Goal: Task Accomplishment & Management: Manage account settings

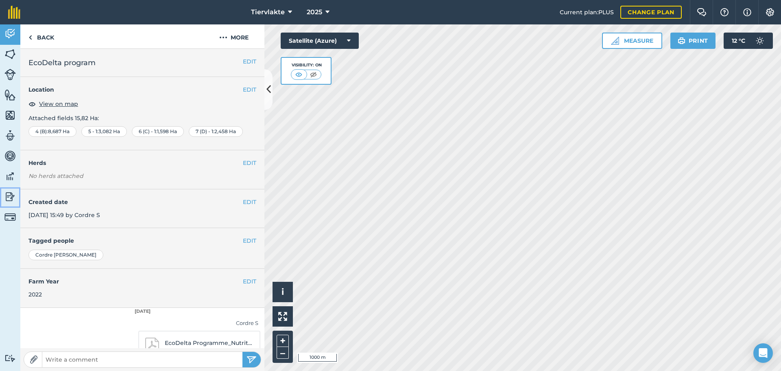
click at [10, 195] on img at bounding box center [9, 196] width 11 height 12
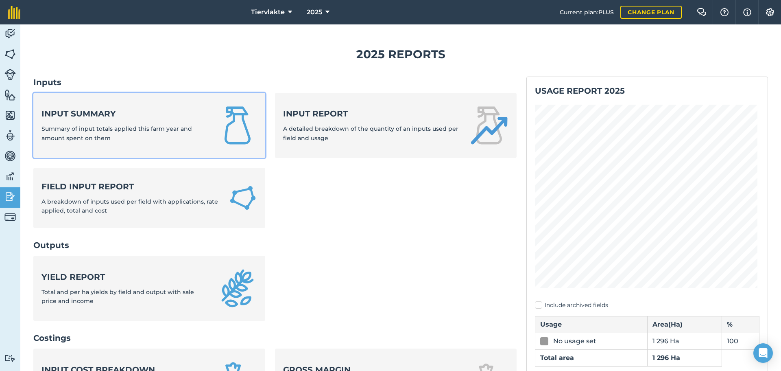
click at [59, 110] on strong "Input summary" at bounding box center [124, 113] width 167 height 11
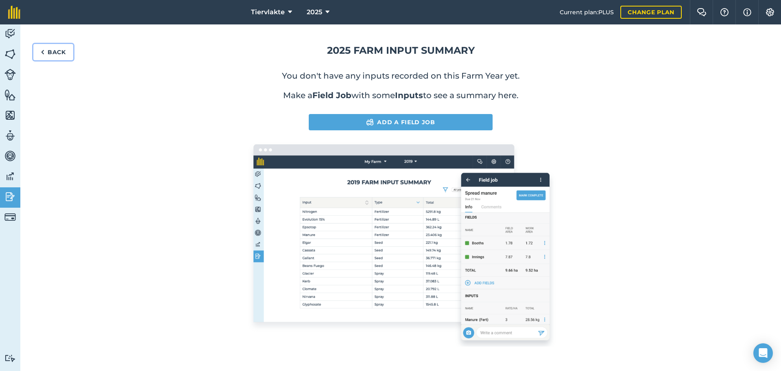
click at [55, 53] on link "Back" at bounding box center [53, 52] width 40 height 16
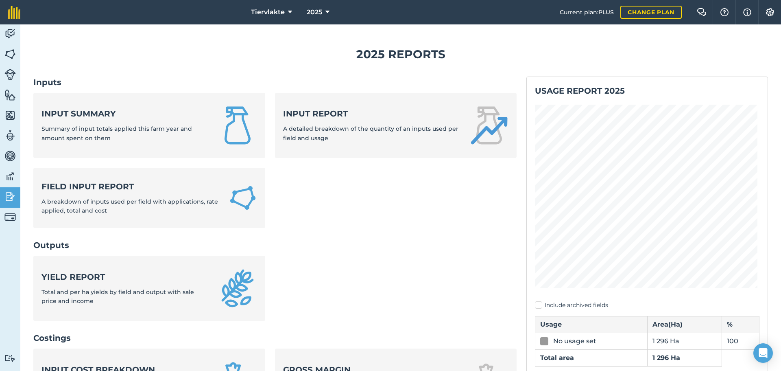
click at [44, 84] on h2 "Inputs" at bounding box center [274, 81] width 483 height 11
click at [768, 16] on img at bounding box center [770, 12] width 10 height 8
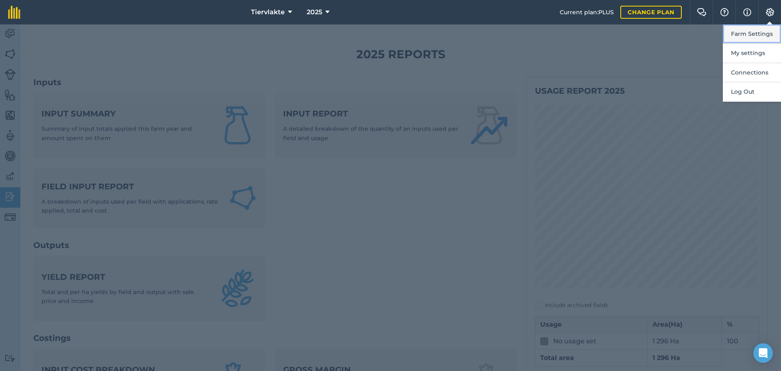
click at [761, 32] on button "Farm Settings" at bounding box center [752, 33] width 58 height 19
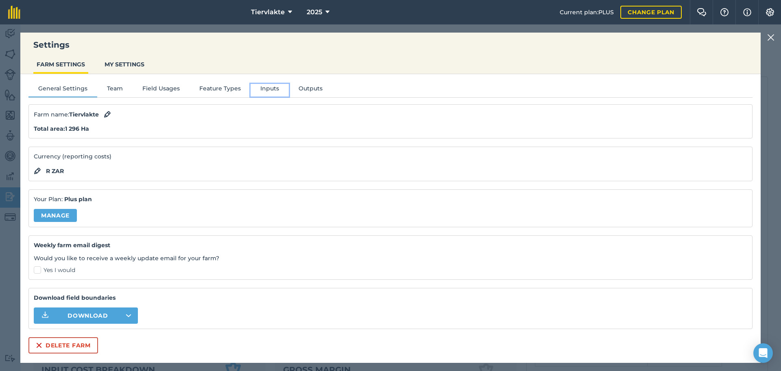
click at [269, 91] on button "Inputs" at bounding box center [270, 90] width 38 height 12
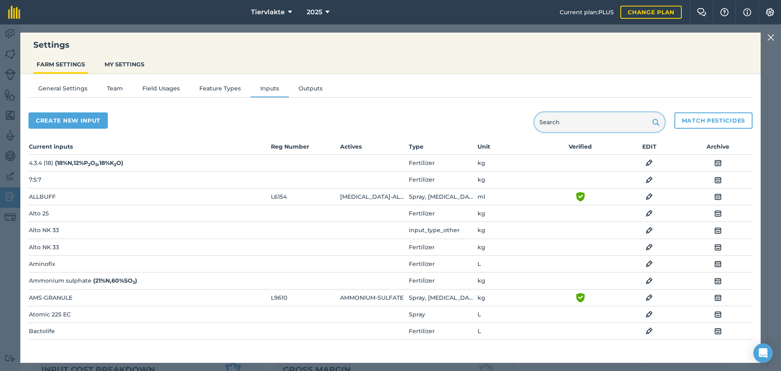
click at [593, 120] on input "text" at bounding box center [600, 122] width 130 height 20
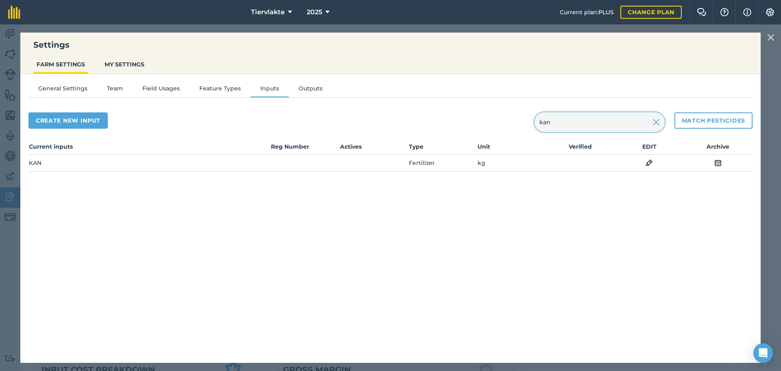
type input "kan"
click at [648, 163] on img at bounding box center [649, 163] width 7 height 10
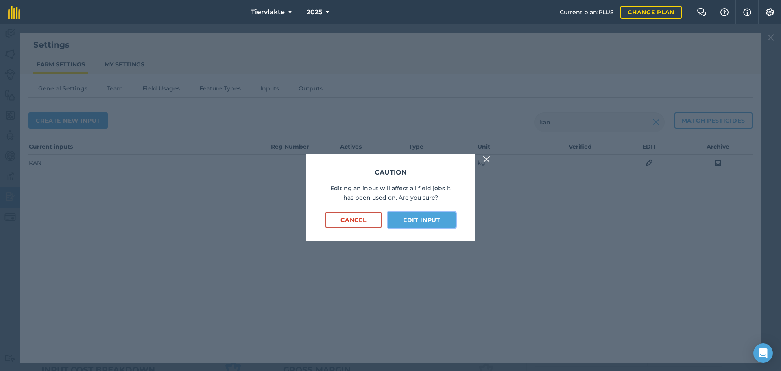
click at [418, 220] on button "Edit input" at bounding box center [422, 220] width 68 height 16
select select "KILOGRAMS"
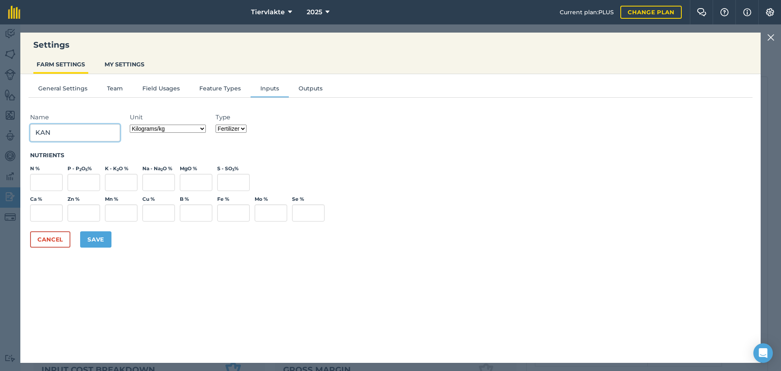
click at [87, 135] on input "KAN" at bounding box center [75, 132] width 90 height 17
type input "LAN/KAN"
click at [44, 178] on input "N %" at bounding box center [46, 182] width 33 height 17
type input "28"
click at [98, 238] on button "Save" at bounding box center [95, 239] width 31 height 16
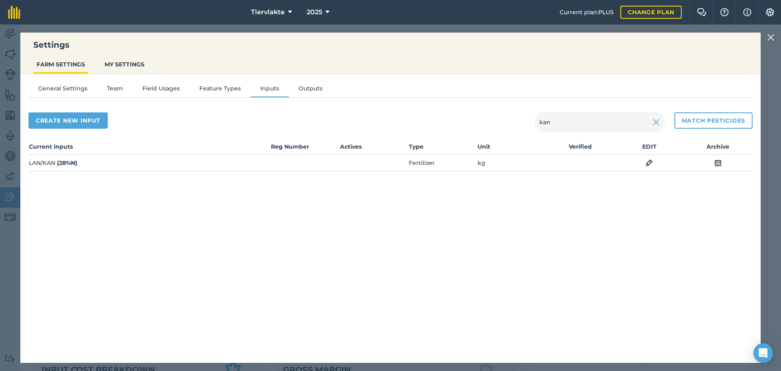
click at [15, 48] on div "Settings FARM SETTINGS MY SETTINGS General Settings Team Field Usages Feature T…" at bounding box center [390, 197] width 781 height 346
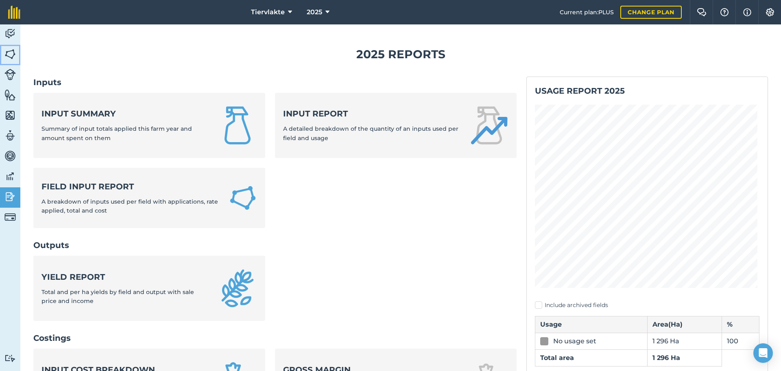
click at [7, 53] on img at bounding box center [9, 54] width 11 height 12
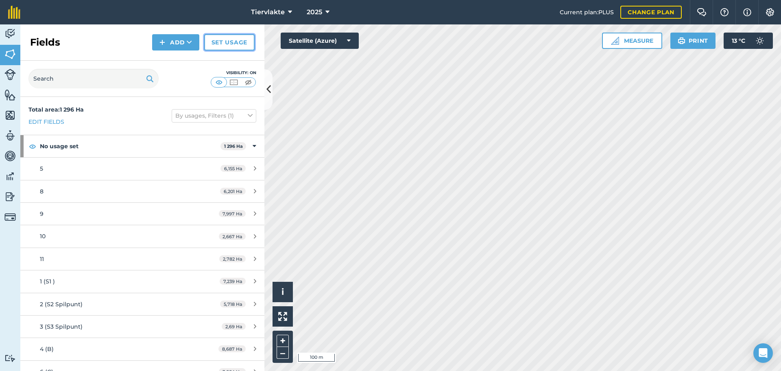
click at [236, 39] on link "Set usage" at bounding box center [229, 42] width 50 height 16
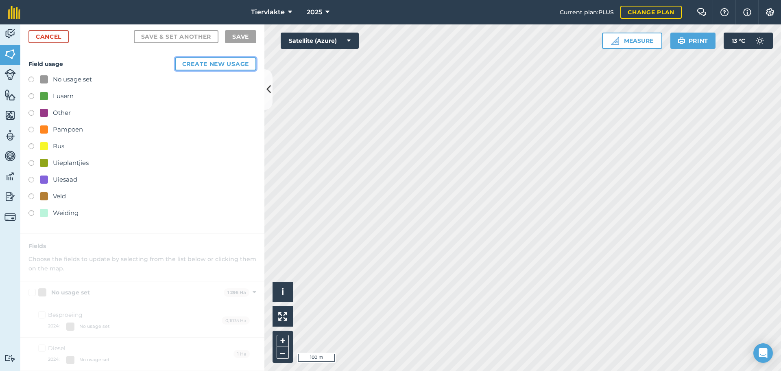
click at [207, 61] on button "Create new usage" at bounding box center [215, 63] width 81 height 13
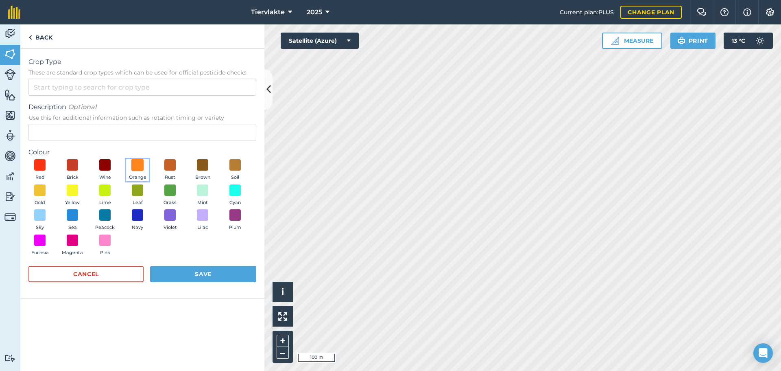
click at [138, 166] on span at bounding box center [137, 165] width 13 height 13
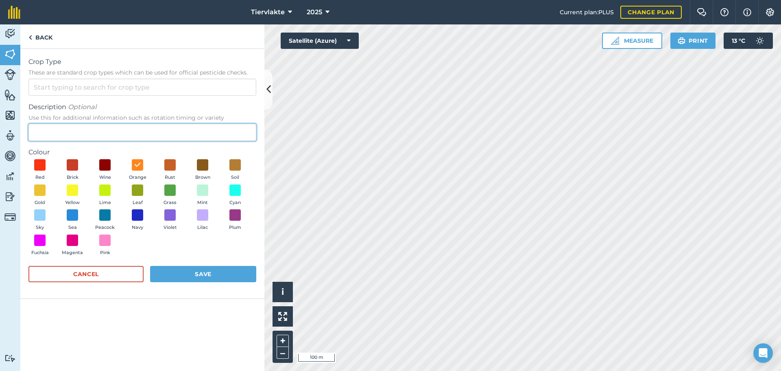
click at [107, 132] on input "Description Optional Use this for additional information such as rotation timin…" at bounding box center [142, 132] width 228 height 17
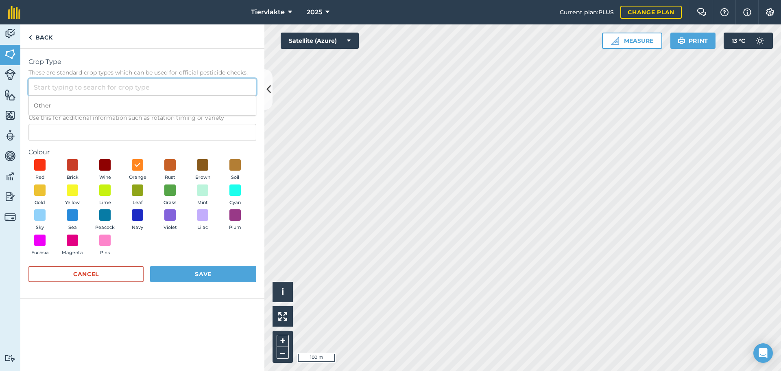
click at [105, 87] on input "Crop Type These are standard crop types which can be used for official pesticid…" at bounding box center [142, 87] width 228 height 17
type input "Wortelsaad"
click at [197, 275] on button "Save" at bounding box center [203, 274] width 106 height 16
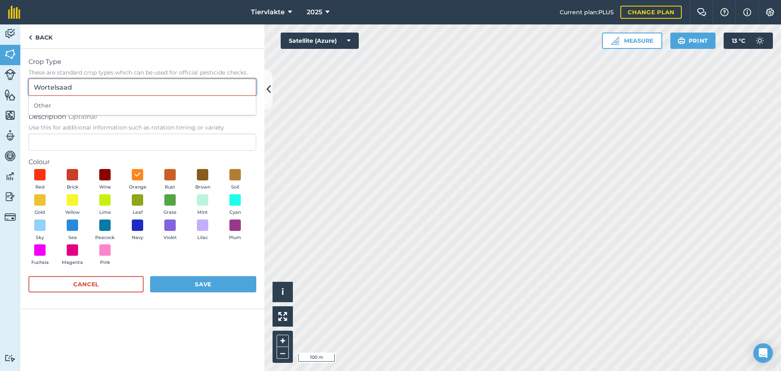
drag, startPoint x: 109, startPoint y: 88, endPoint x: 0, endPoint y: 87, distance: 109.4
click at [0, 87] on div "Activity Fields Livestock Features Maps Team Vehicles Data Reporting Billing Tu…" at bounding box center [390, 197] width 781 height 346
click at [51, 86] on input "Crop Type These are standard crop types which can be used for official pesticid…" at bounding box center [142, 87] width 228 height 17
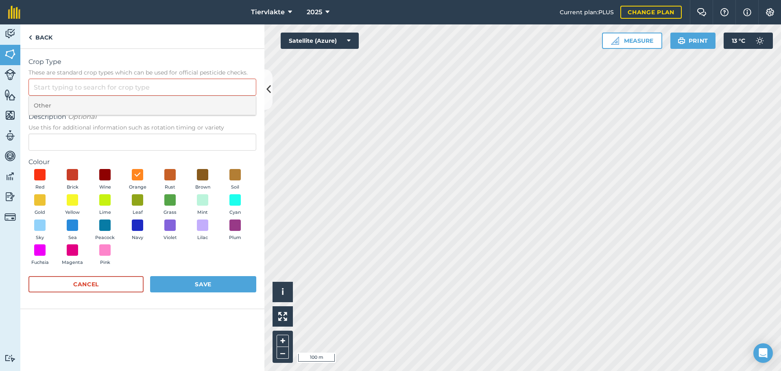
click at [42, 107] on li "Other" at bounding box center [142, 105] width 227 height 19
type input "Other"
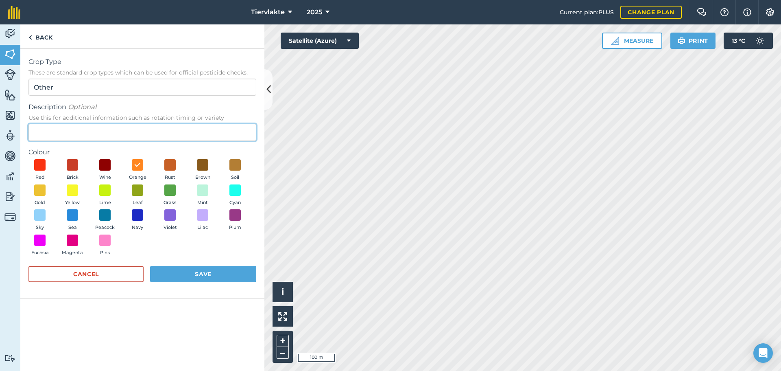
click at [62, 132] on input "Description Optional Use this for additional information such as rotation timin…" at bounding box center [142, 132] width 228 height 17
type input "Wortelsaad"
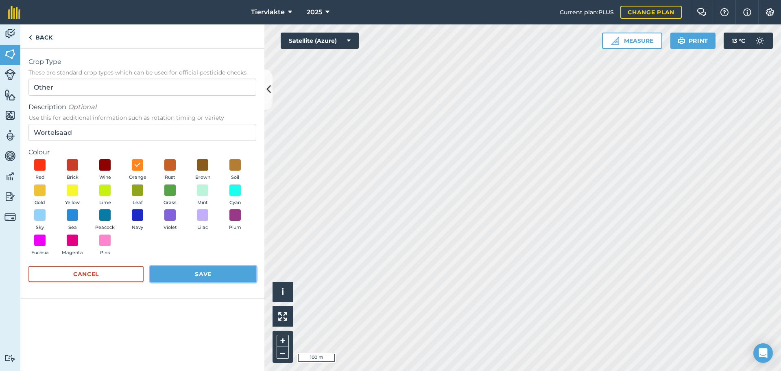
click at [193, 272] on button "Save" at bounding box center [203, 274] width 106 height 16
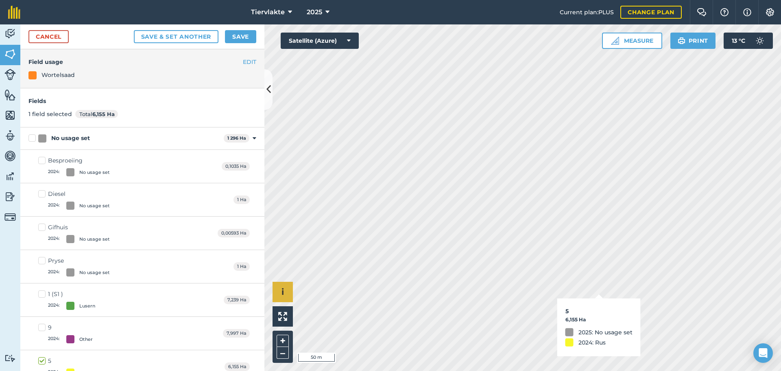
checkbox input "false"
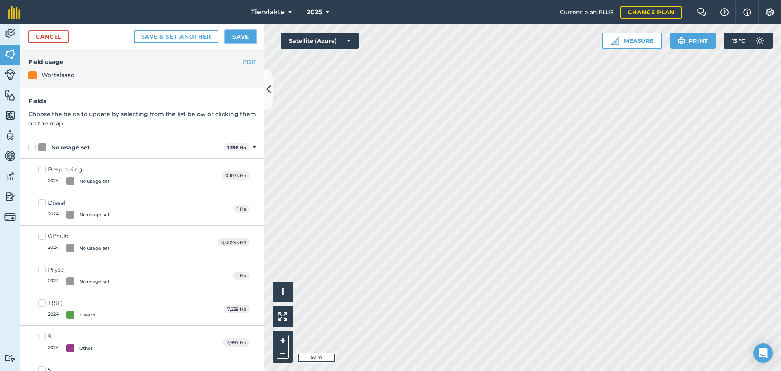
click at [242, 35] on button "Save" at bounding box center [240, 36] width 31 height 13
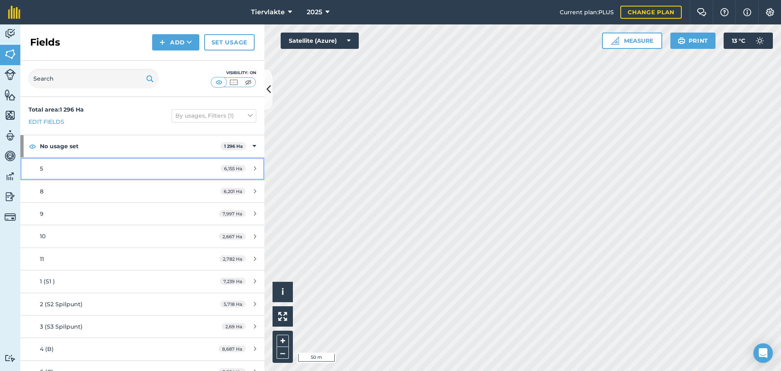
click at [110, 173] on div "5" at bounding box center [116, 168] width 153 height 9
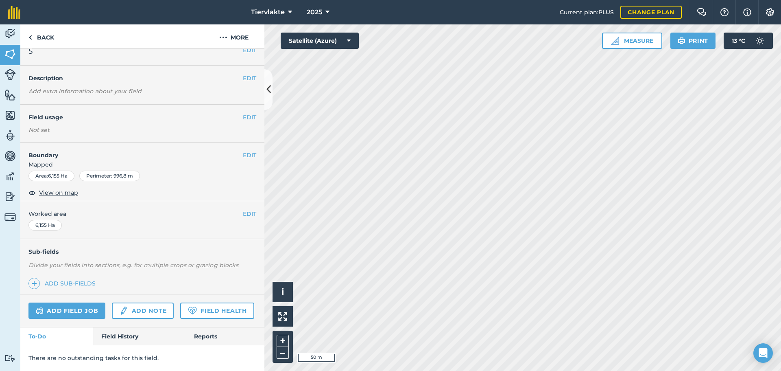
scroll to position [34, 0]
click at [247, 113] on button "EDIT" at bounding box center [249, 117] width 13 height 9
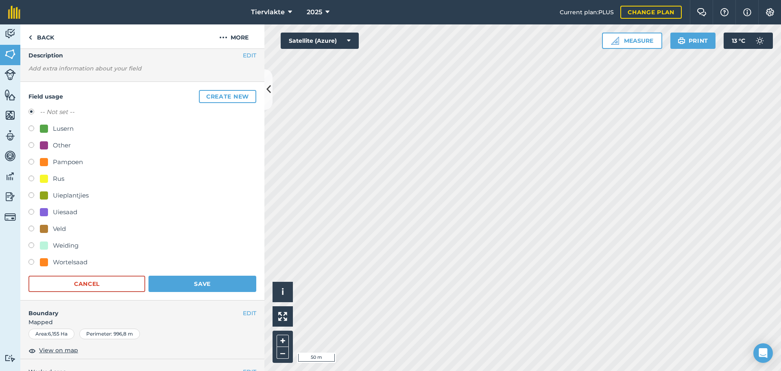
click at [48, 263] on div "Wortelsaad" at bounding box center [64, 262] width 48 height 10
radio input "true"
radio input "false"
click at [188, 282] on button "Save" at bounding box center [202, 283] width 108 height 16
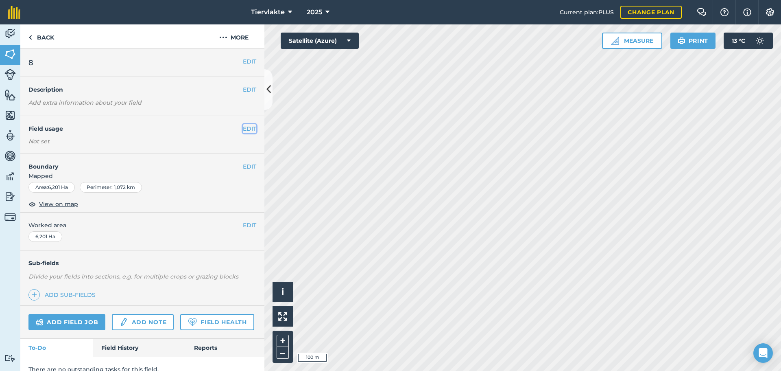
click at [243, 127] on button "EDIT" at bounding box center [249, 128] width 13 height 9
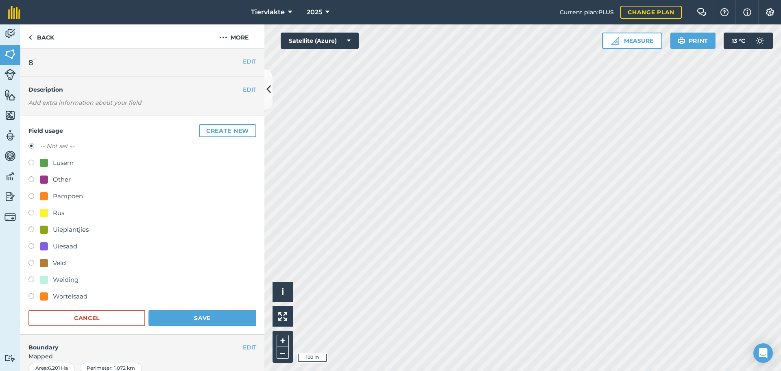
click at [68, 245] on div "Uiesaad" at bounding box center [65, 246] width 24 height 10
radio input "true"
radio input "false"
click at [207, 317] on button "Save" at bounding box center [202, 318] width 108 height 16
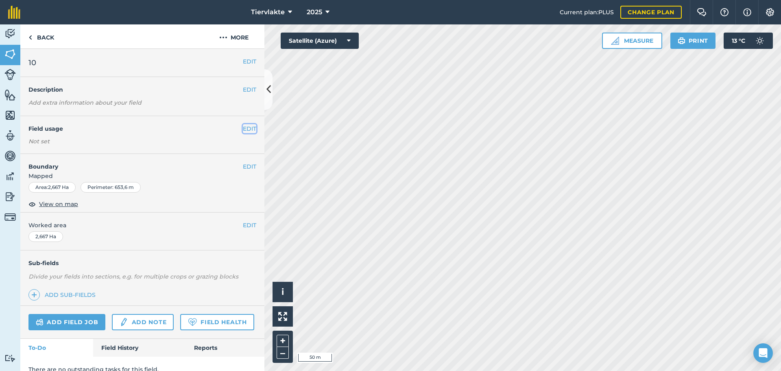
click at [243, 129] on button "EDIT" at bounding box center [249, 128] width 13 height 9
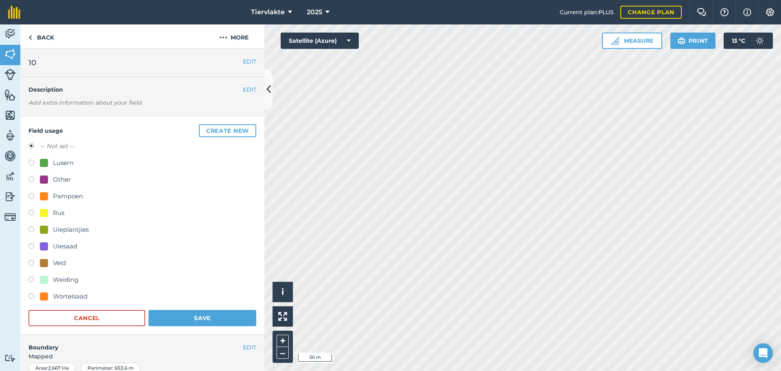
click at [85, 227] on div "Uieplantjies" at bounding box center [71, 230] width 36 height 10
radio input "true"
radio input "false"
click at [200, 316] on button "Save" at bounding box center [202, 318] width 108 height 16
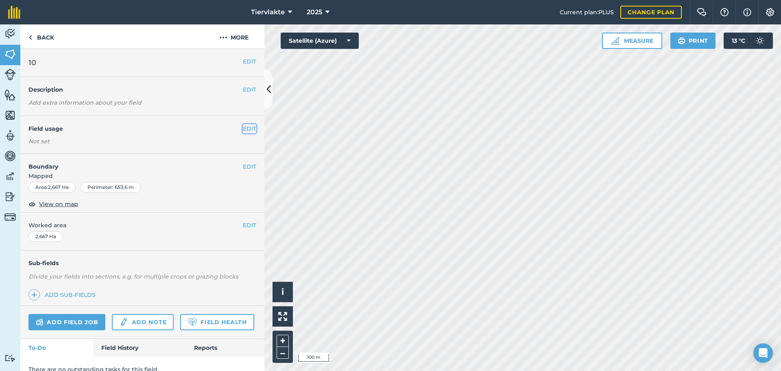
click at [243, 128] on button "EDIT" at bounding box center [249, 128] width 13 height 9
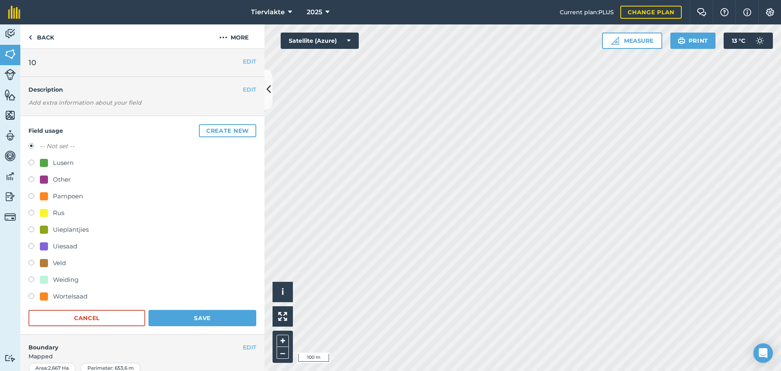
click at [60, 229] on div "Uieplantjies" at bounding box center [71, 230] width 36 height 10
radio input "true"
radio input "false"
click at [190, 313] on button "Save" at bounding box center [202, 318] width 108 height 16
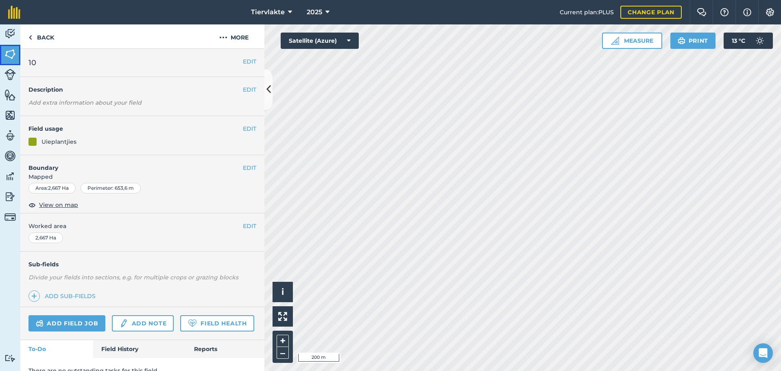
click at [10, 53] on img at bounding box center [9, 54] width 11 height 12
click at [243, 129] on button "EDIT" at bounding box center [249, 128] width 13 height 9
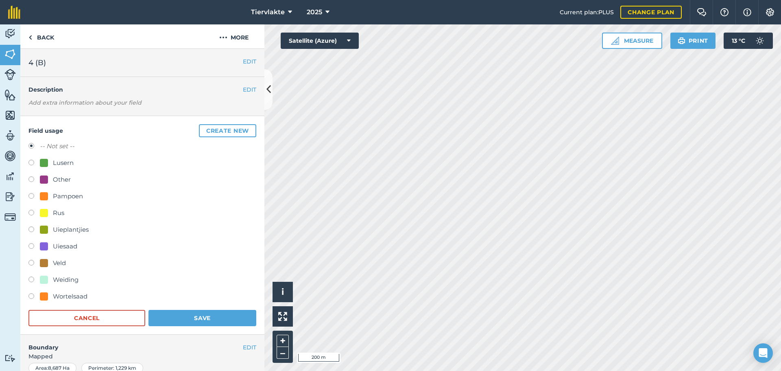
click at [68, 231] on div "Uieplantjies" at bounding box center [71, 230] width 36 height 10
radio input "true"
radio input "false"
click at [199, 319] on button "Save" at bounding box center [202, 318] width 108 height 16
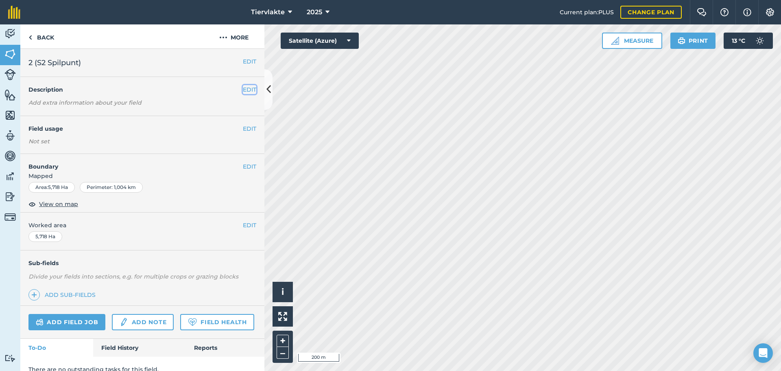
click at [243, 91] on button "EDIT" at bounding box center [249, 89] width 13 height 9
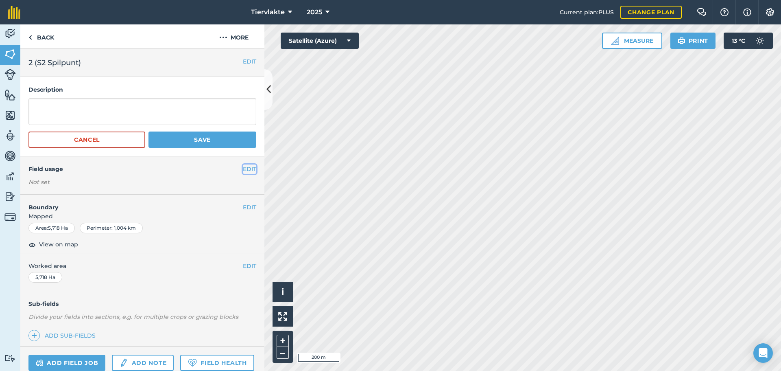
click at [243, 168] on button "EDIT" at bounding box center [249, 168] width 13 height 9
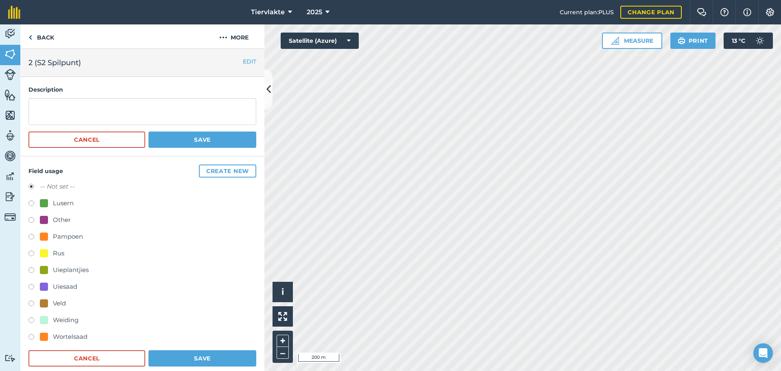
click at [68, 270] on div "Uieplantjies" at bounding box center [71, 270] width 36 height 10
radio input "true"
radio input "false"
click at [223, 357] on button "Save" at bounding box center [202, 358] width 108 height 16
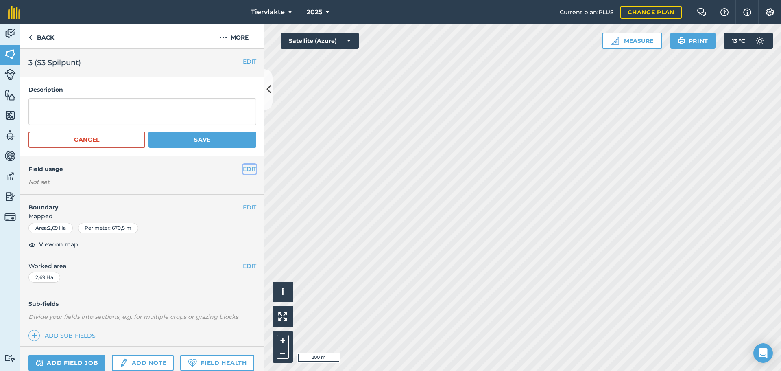
click at [243, 167] on button "EDIT" at bounding box center [249, 168] width 13 height 9
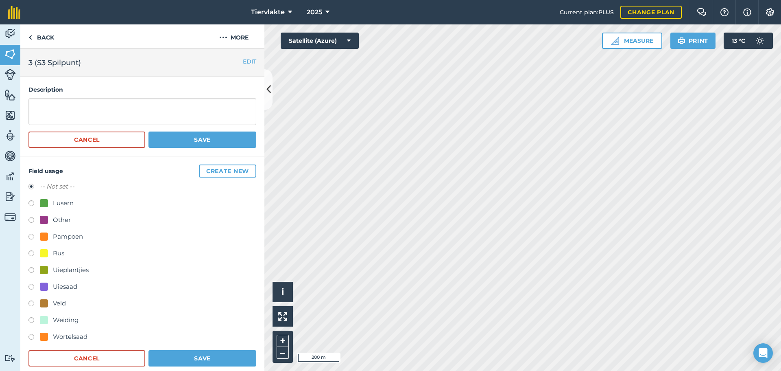
click at [36, 254] on label at bounding box center [33, 254] width 11 height 8
radio input "true"
radio input "false"
click at [189, 358] on button "Save" at bounding box center [202, 358] width 108 height 16
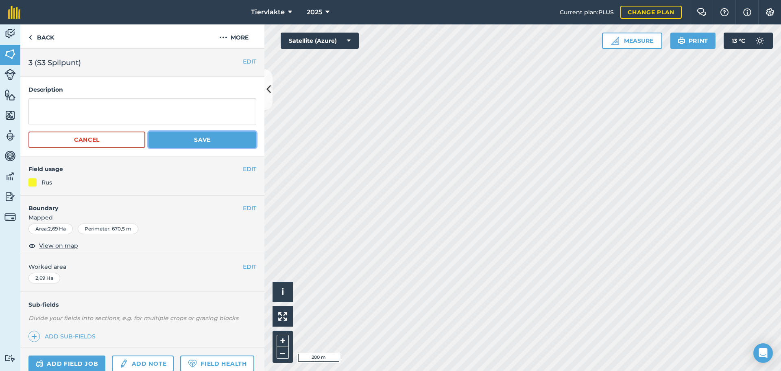
drag, startPoint x: 197, startPoint y: 140, endPoint x: 175, endPoint y: 135, distance: 22.7
click at [197, 140] on button "Save" at bounding box center [202, 139] width 108 height 16
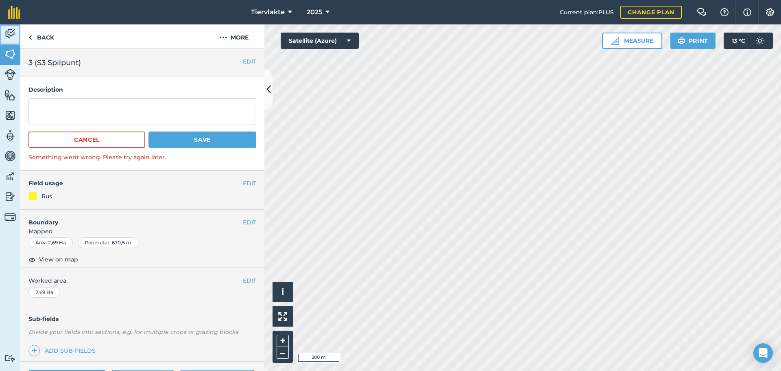
click at [8, 32] on img at bounding box center [9, 34] width 11 height 12
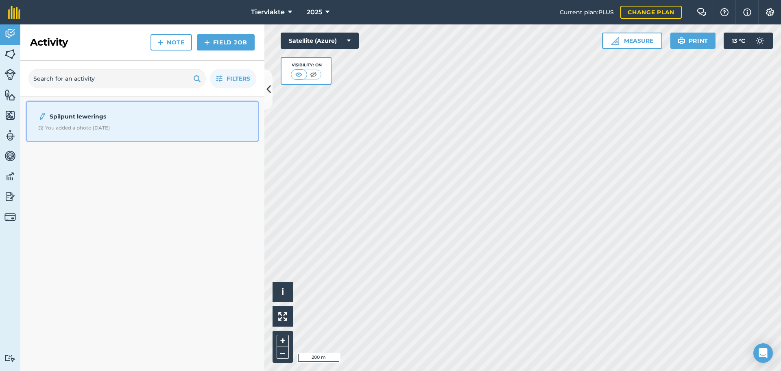
click at [77, 121] on div "Spilpunt lewerings You added a photo [DATE]" at bounding box center [142, 121] width 221 height 29
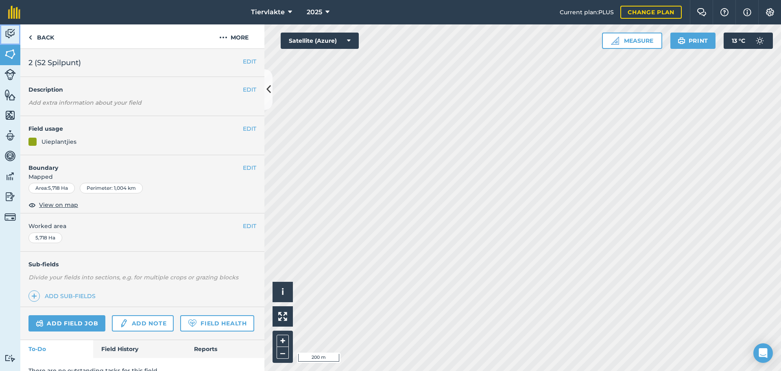
click at [11, 31] on img at bounding box center [9, 34] width 11 height 12
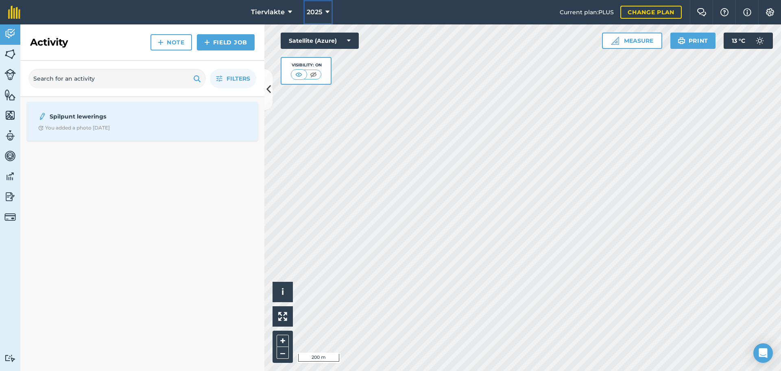
click at [313, 15] on span "2025" at bounding box center [314, 12] width 15 height 10
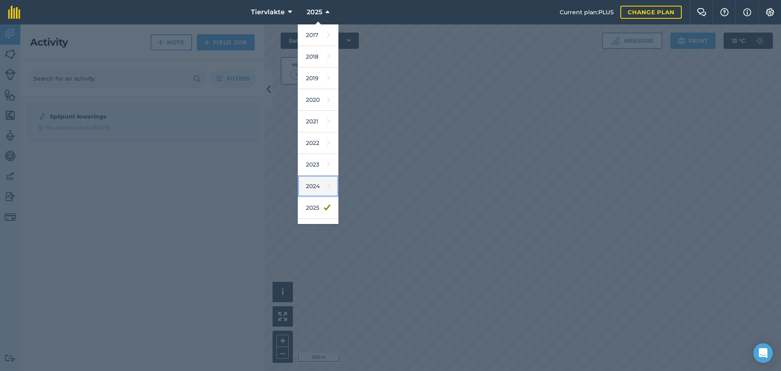
click at [315, 185] on link "2024" at bounding box center [318, 186] width 41 height 22
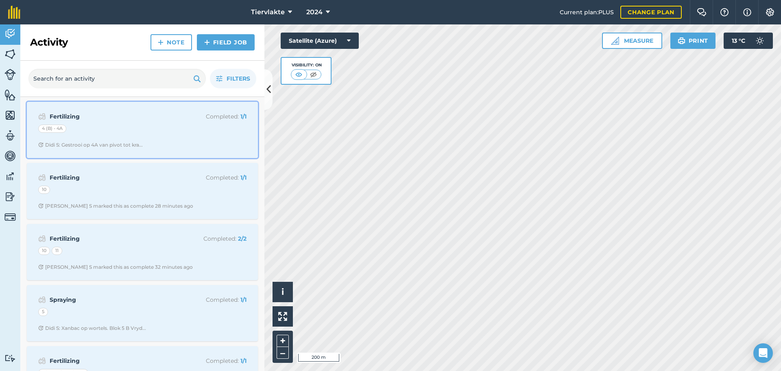
click at [230, 116] on p "Completed : 1 / 1" at bounding box center [214, 116] width 65 height 9
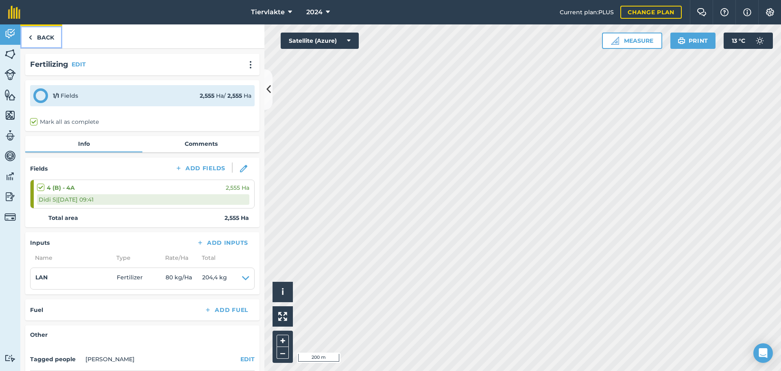
click at [36, 38] on link "Back" at bounding box center [41, 36] width 42 height 24
